Goal: Information Seeking & Learning: Learn about a topic

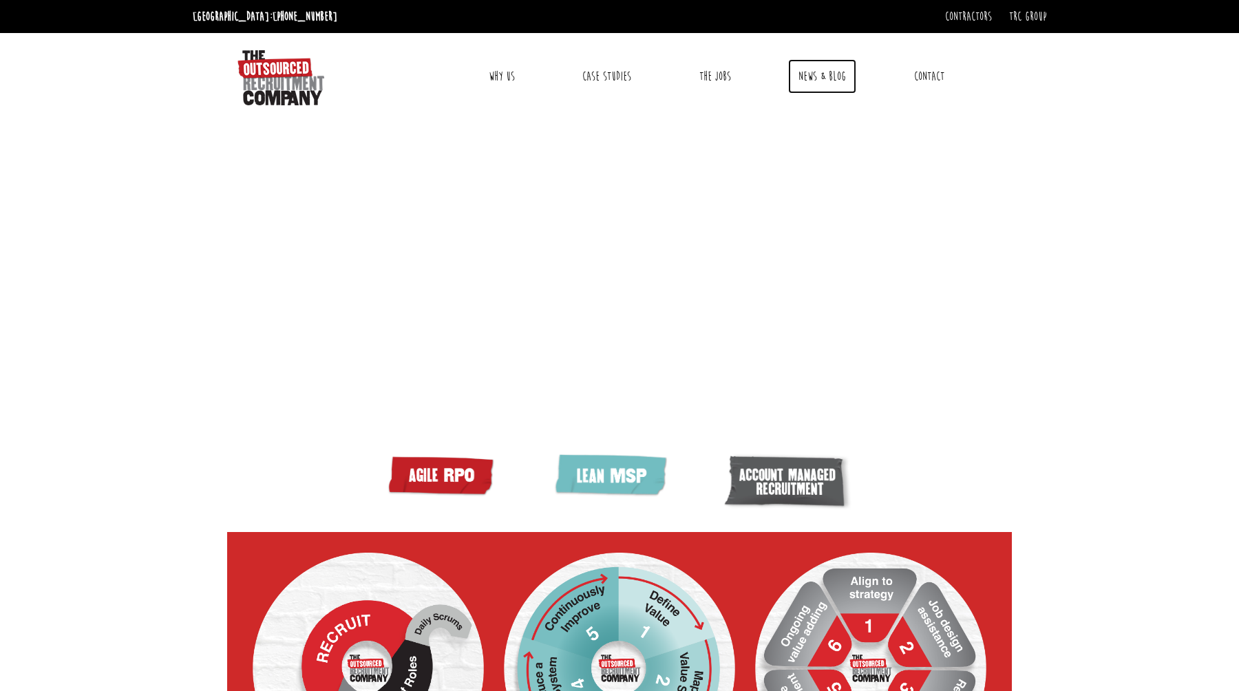
click at [812, 76] on link "News & Blog" at bounding box center [822, 76] width 68 height 34
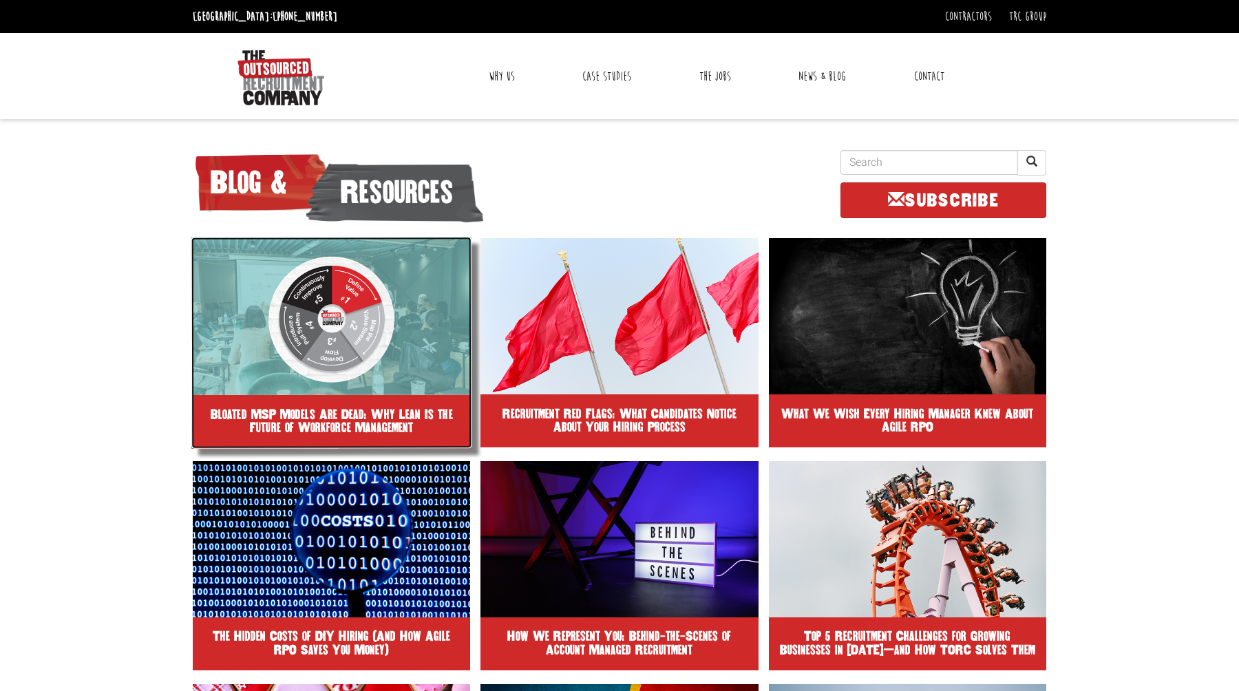
click at [324, 321] on img at bounding box center [331, 316] width 281 height 158
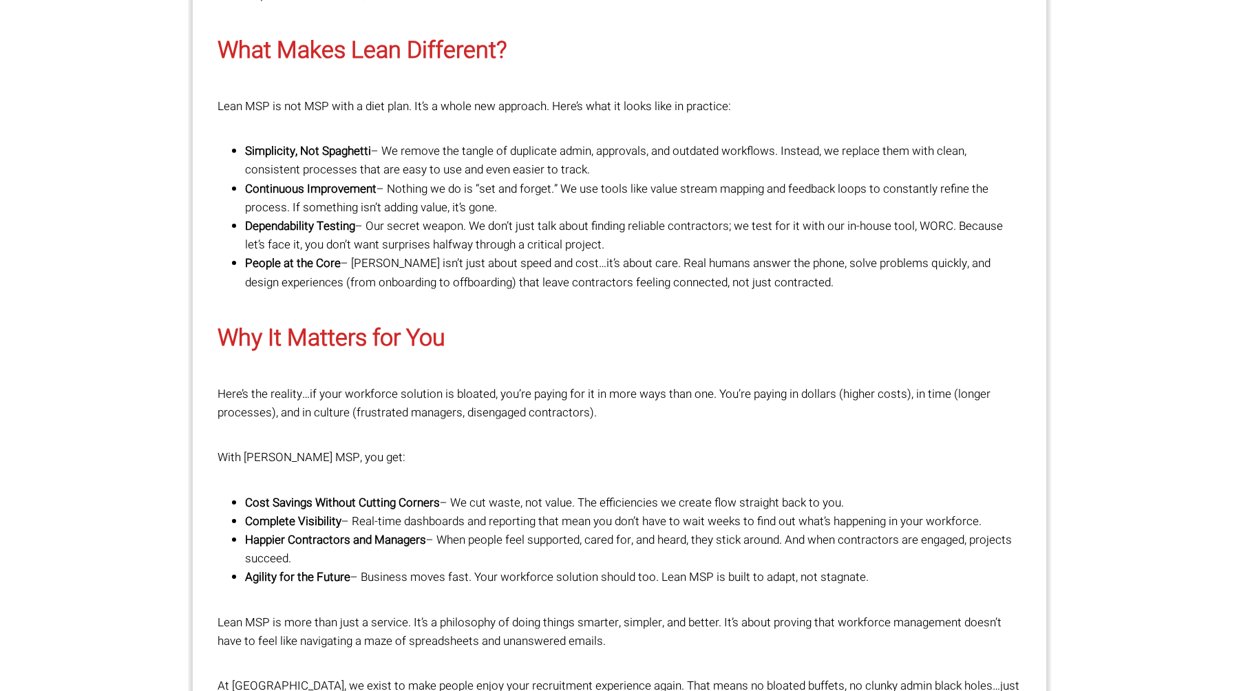
scroll to position [1969, 0]
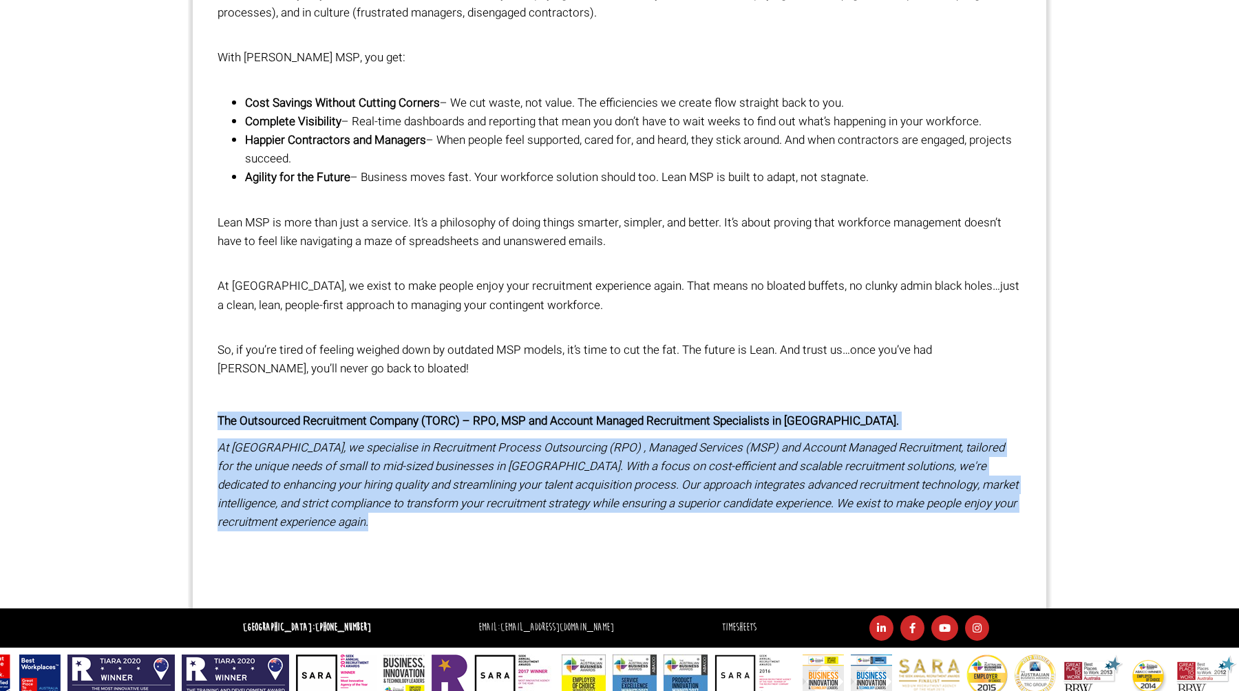
drag, startPoint x: 339, startPoint y: 512, endPoint x: 198, endPoint y: 404, distance: 177.7
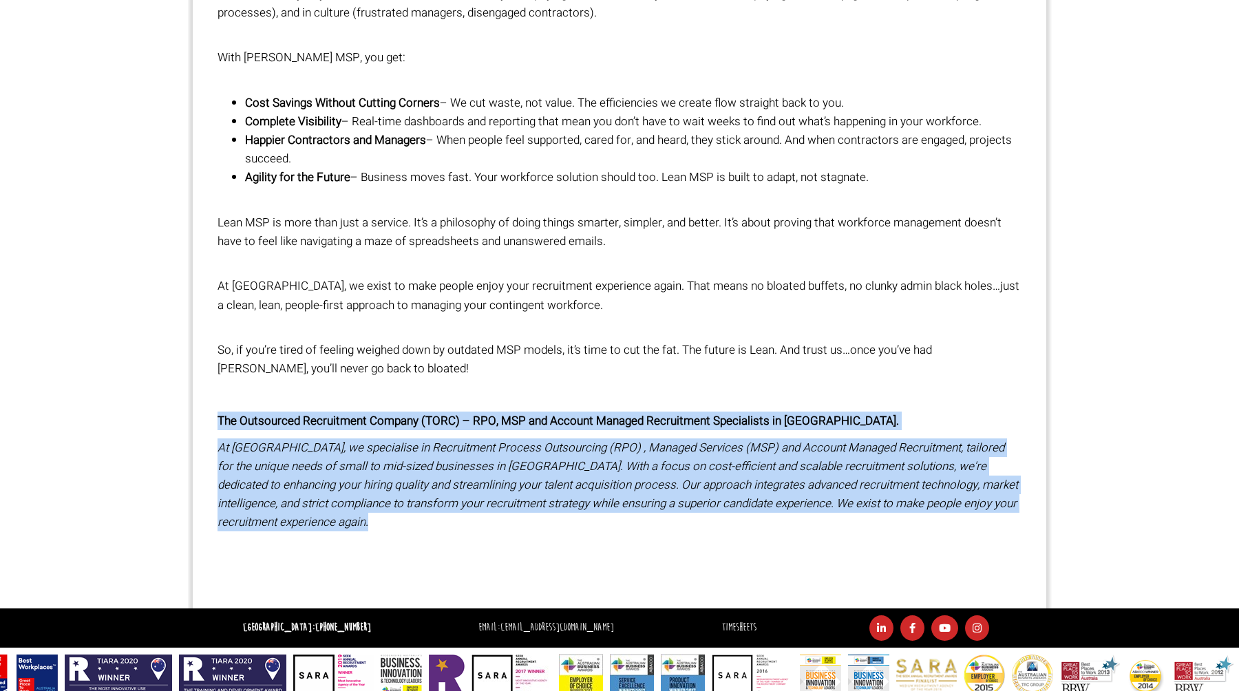
copy div "The Outsourced Recruitment Company (TORC) – RPO, MSP and Account Managed Recrui…"
